Goal: Navigation & Orientation: Find specific page/section

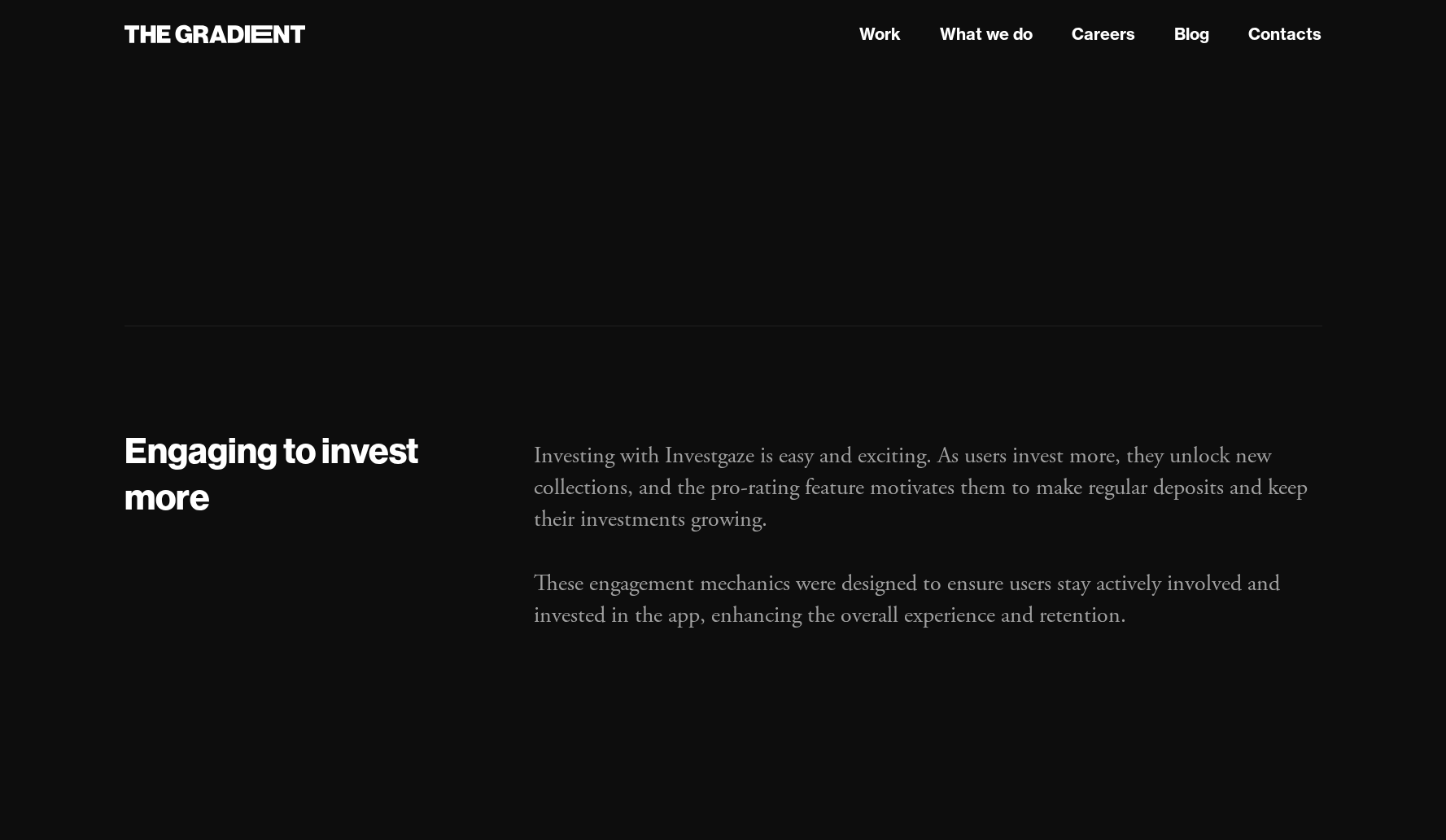
scroll to position [5084, 0]
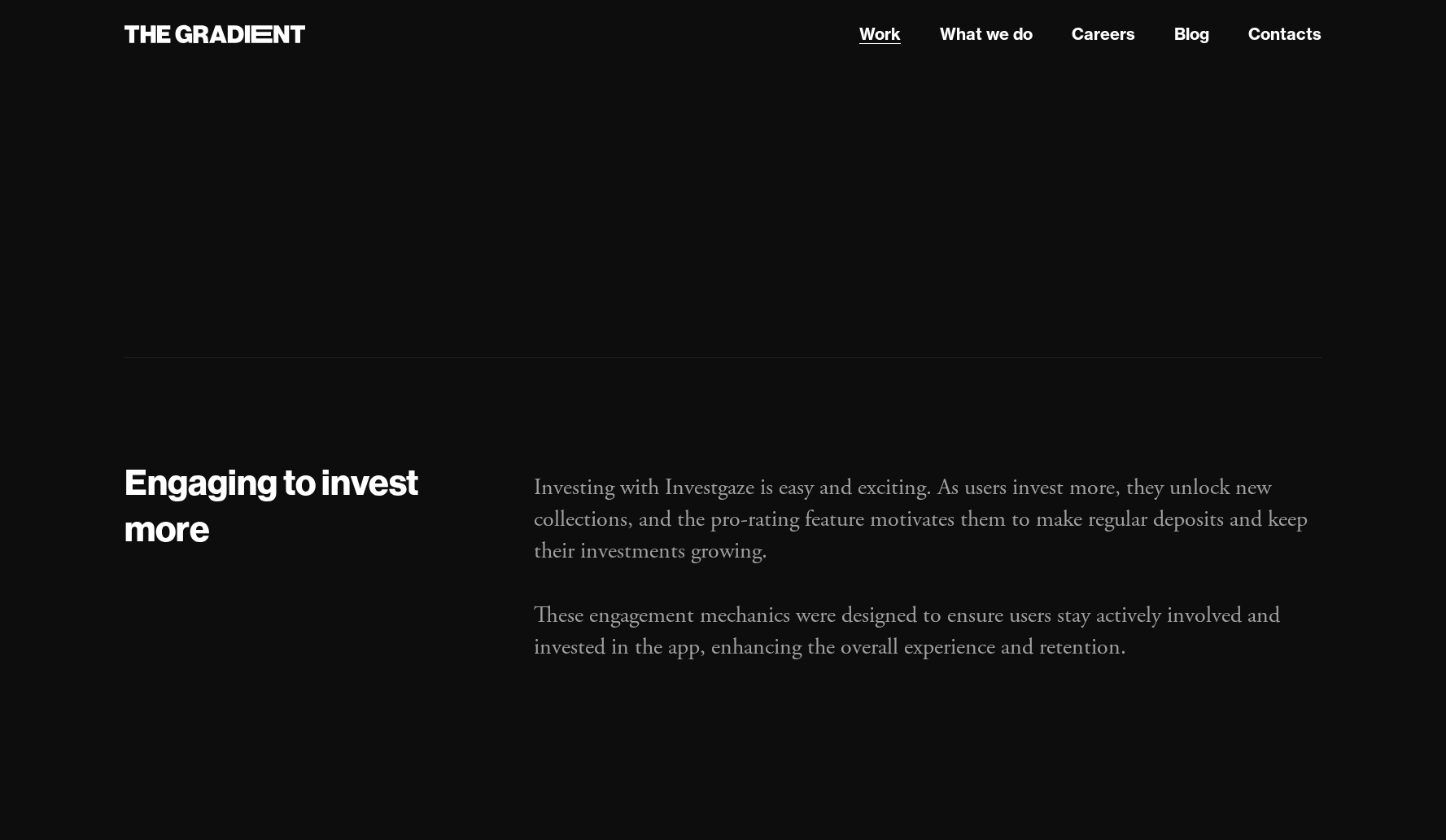
click at [892, 34] on link "Work" at bounding box center [880, 34] width 42 height 25
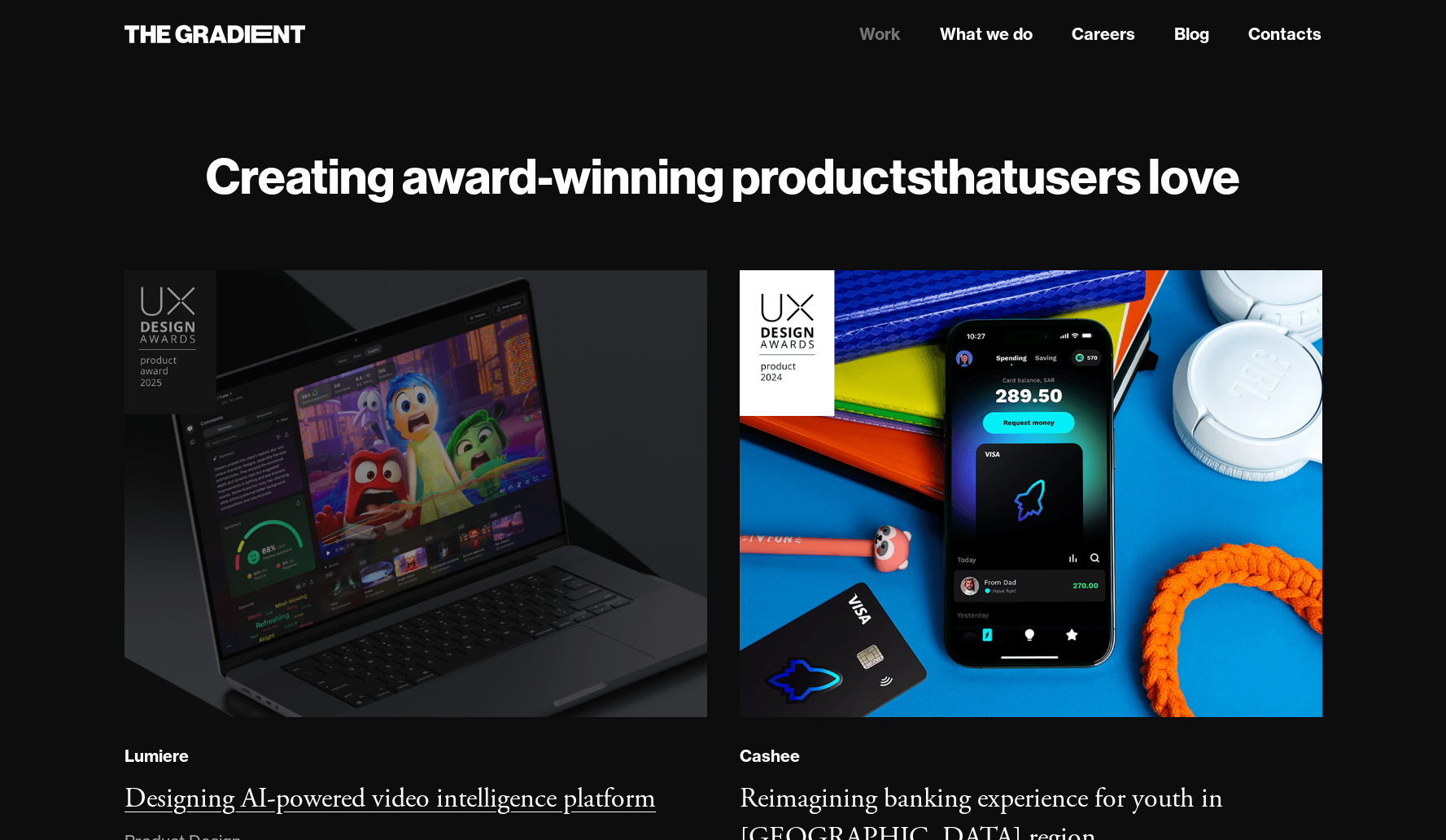
click at [567, 418] on img at bounding box center [415, 494] width 594 height 456
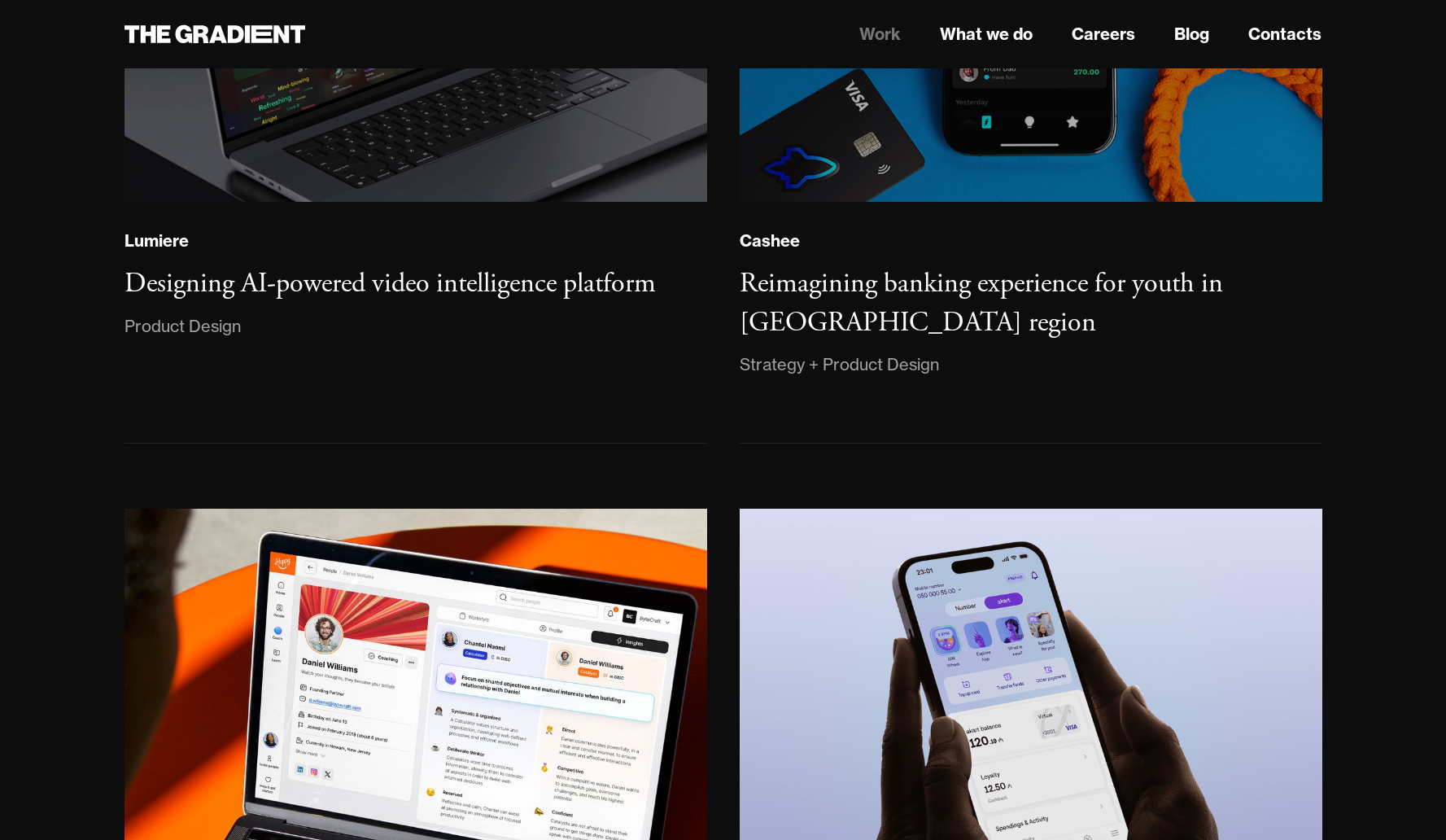
scroll to position [809, 0]
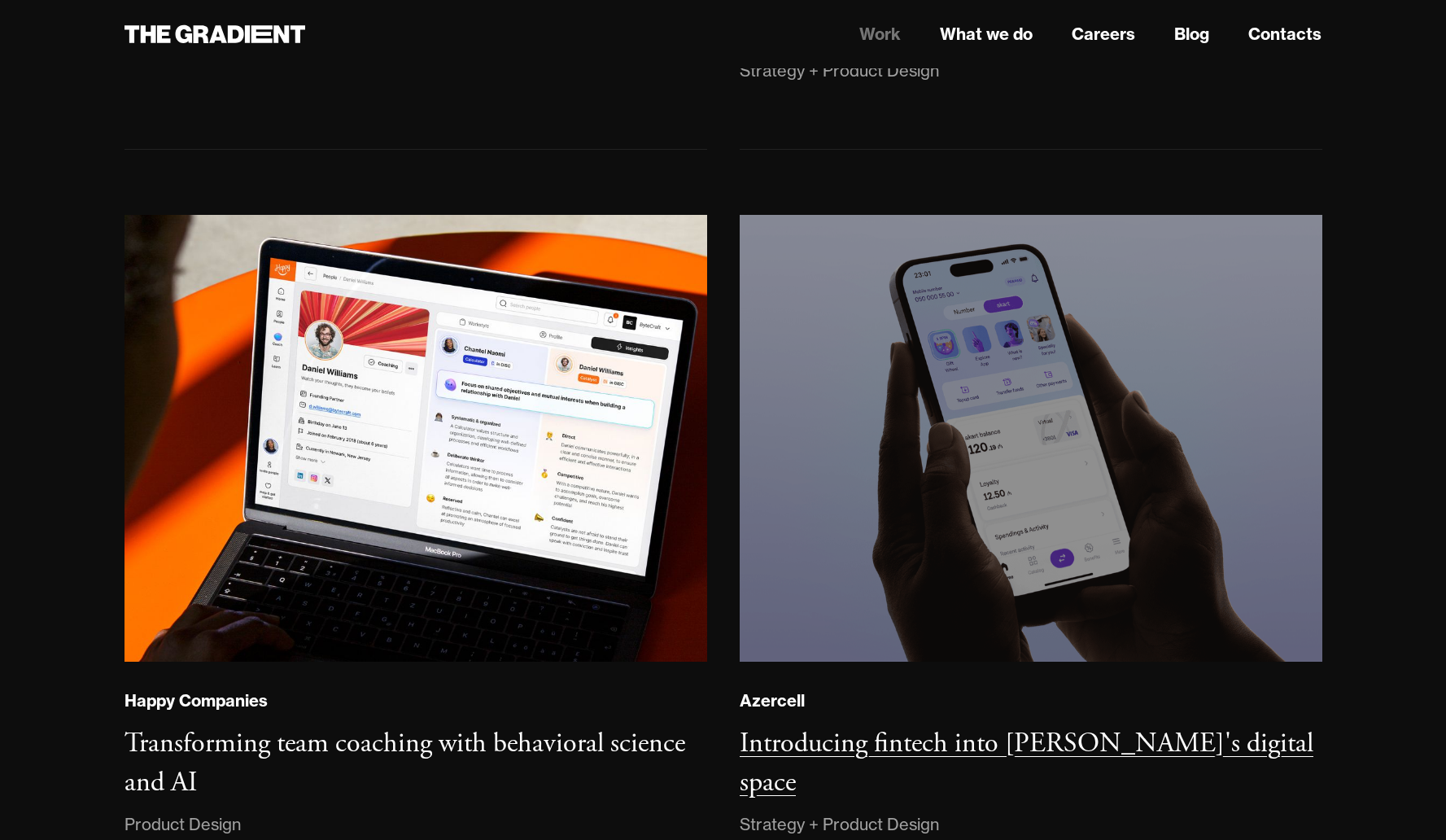
click at [919, 544] on img at bounding box center [1031, 438] width 594 height 456
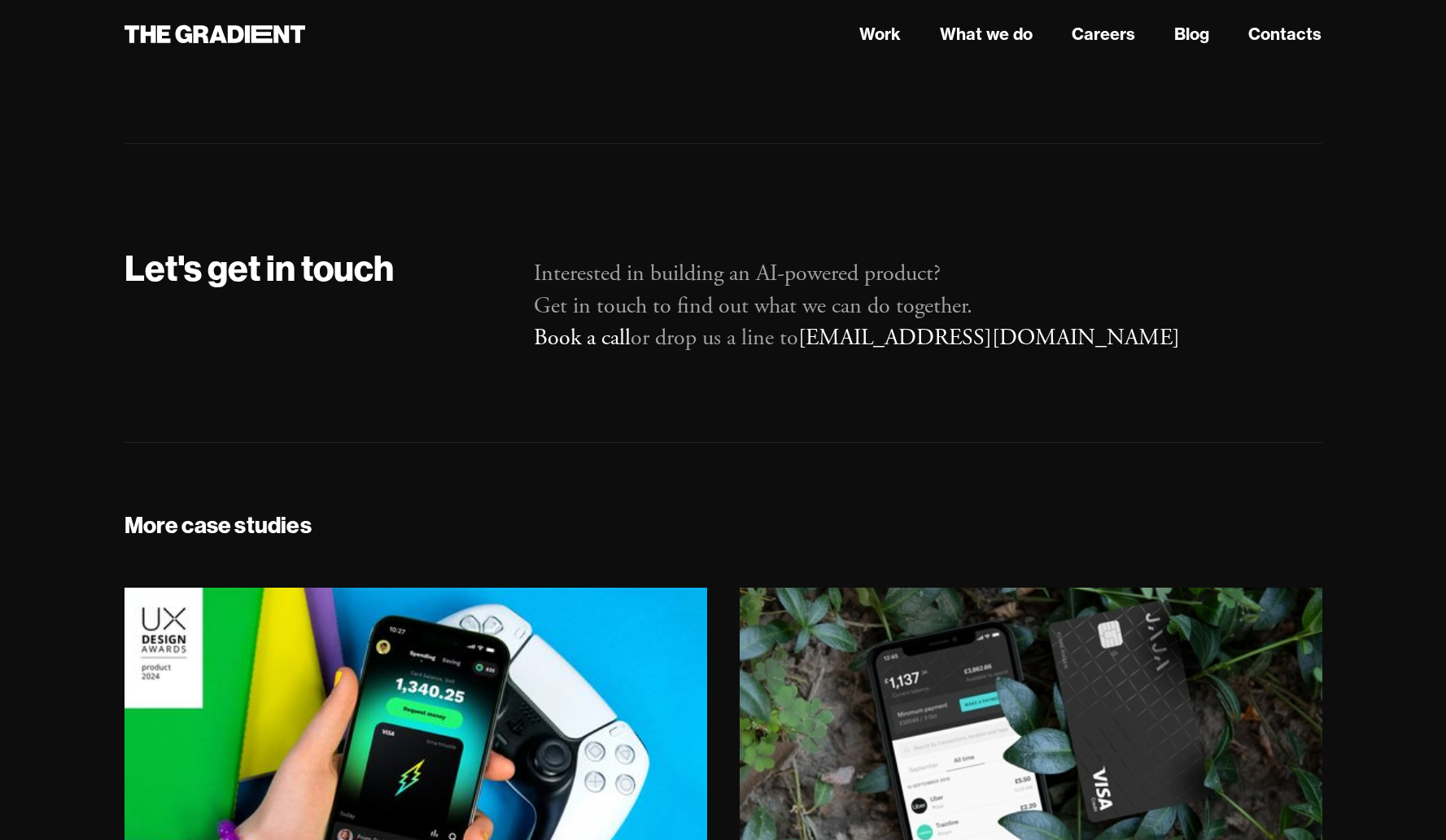
scroll to position [11187, 0]
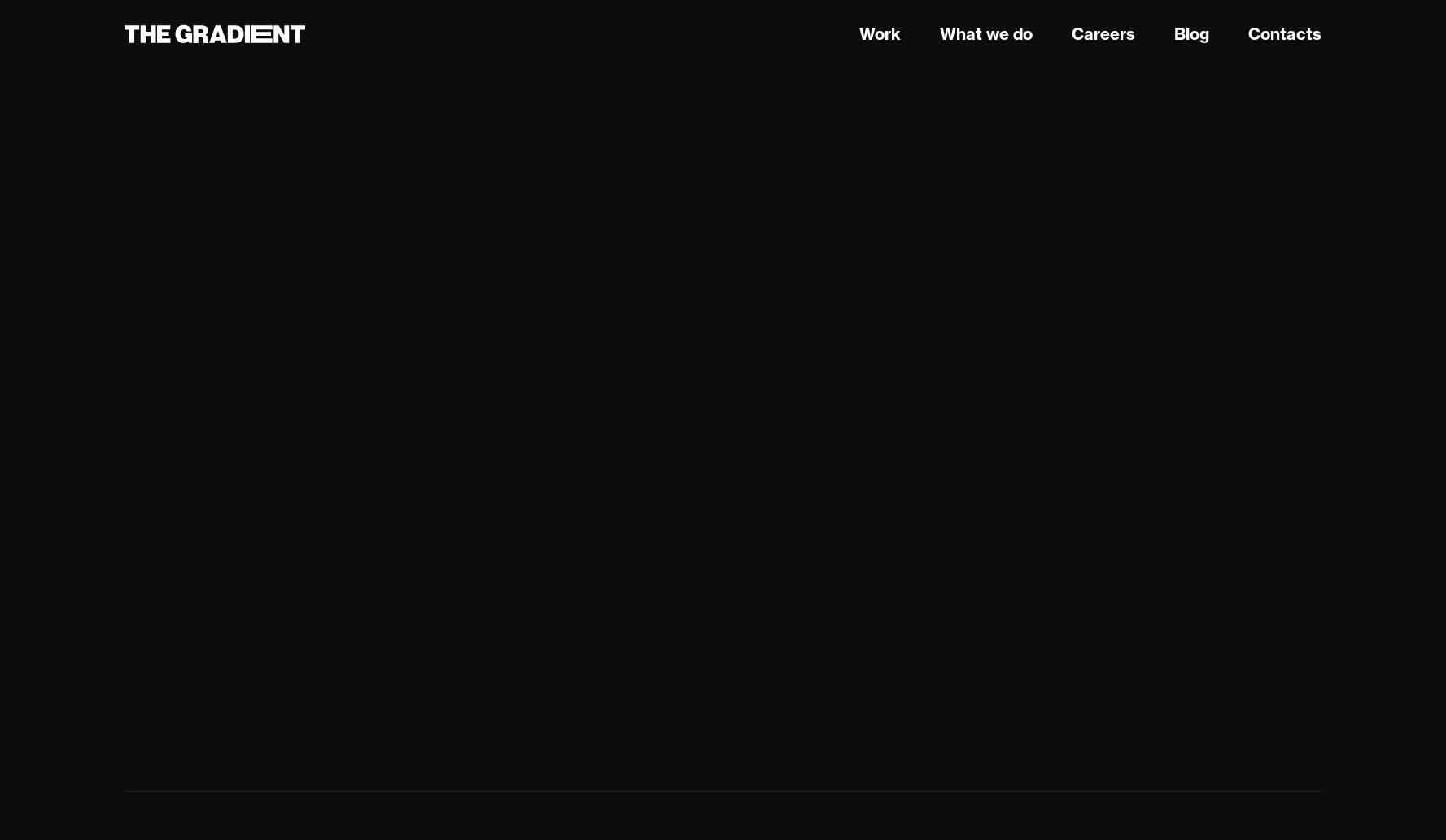
scroll to position [9592, 0]
